Goal: Download file/media

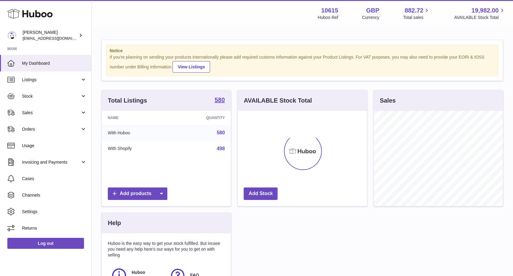
scroll to position [95, 129]
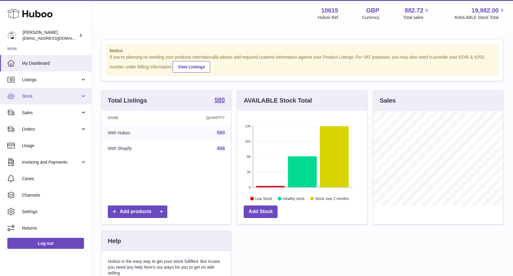
click at [70, 99] on span "Stock" at bounding box center [51, 96] width 58 height 6
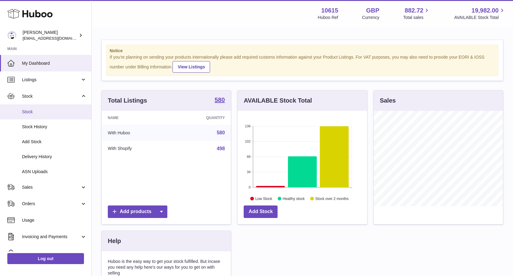
click at [49, 109] on span "Stock" at bounding box center [54, 112] width 65 height 6
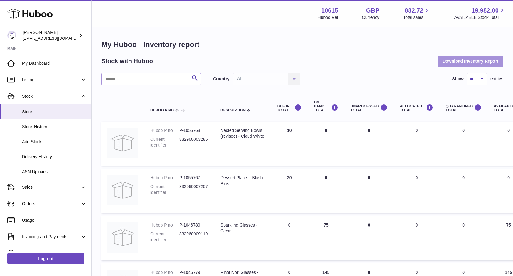
click at [470, 64] on button "Download Inventory Report" at bounding box center [470, 61] width 66 height 11
